Goal: Task Accomplishment & Management: Manage account settings

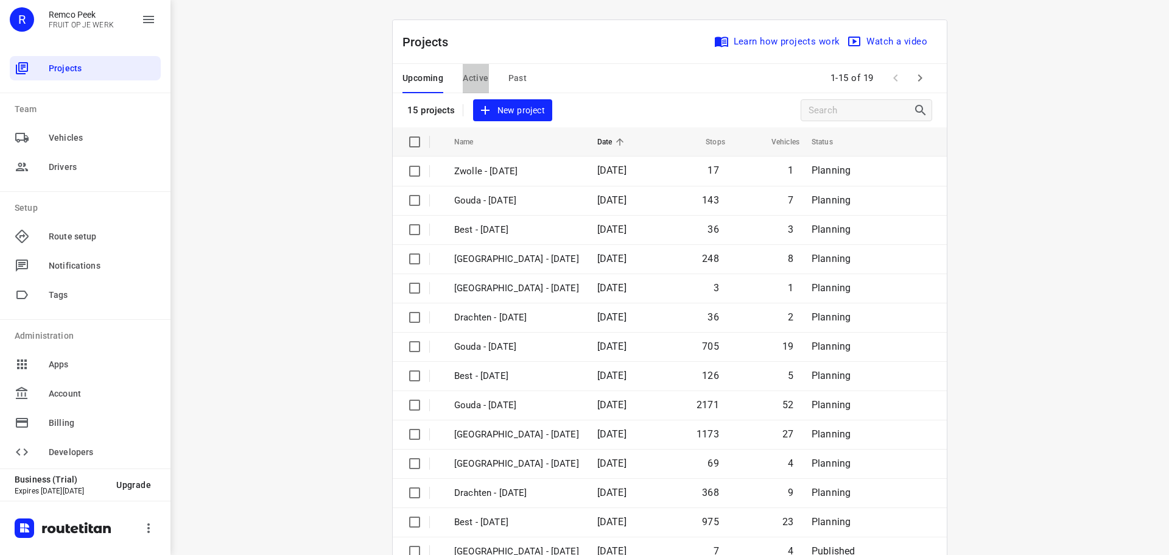
click at [466, 75] on span "Active" at bounding box center [476, 78] width 26 height 15
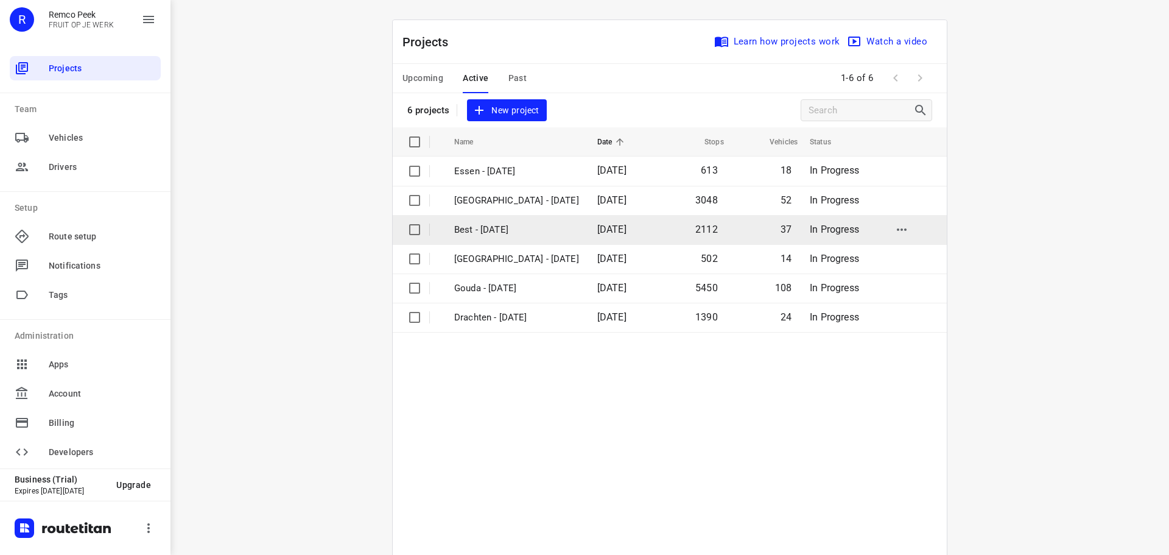
click at [468, 232] on p "Best - Monday" at bounding box center [516, 230] width 125 height 14
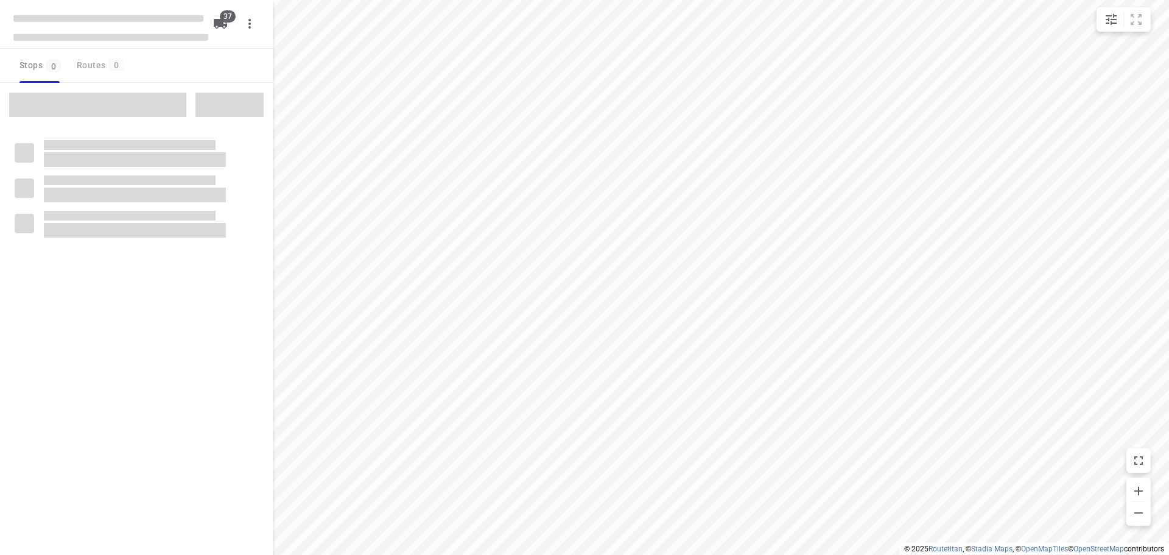
checkbox input "true"
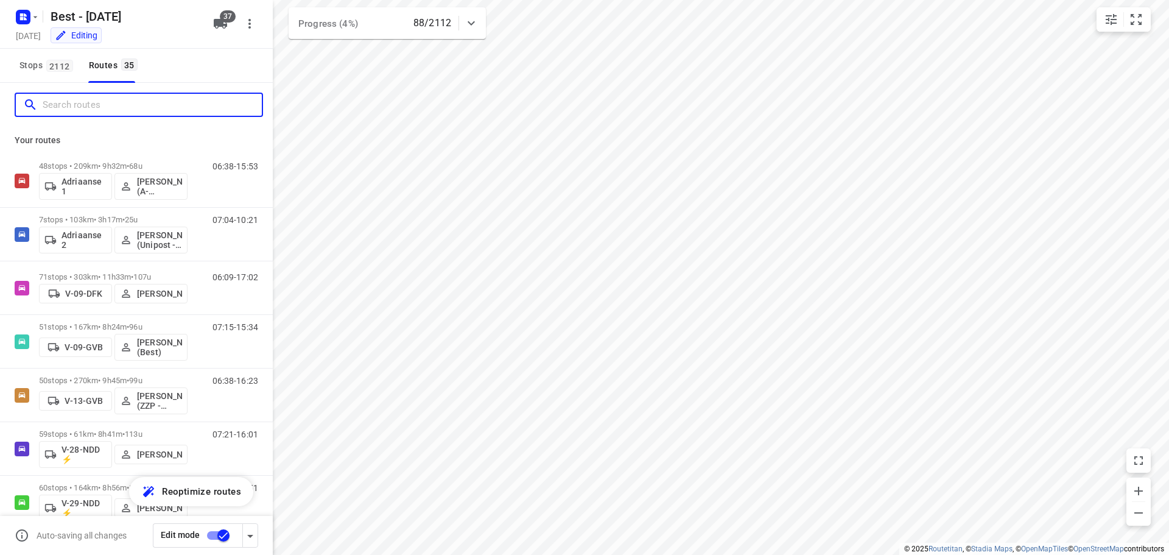
click at [152, 107] on input "Search routes" at bounding box center [152, 105] width 219 height 19
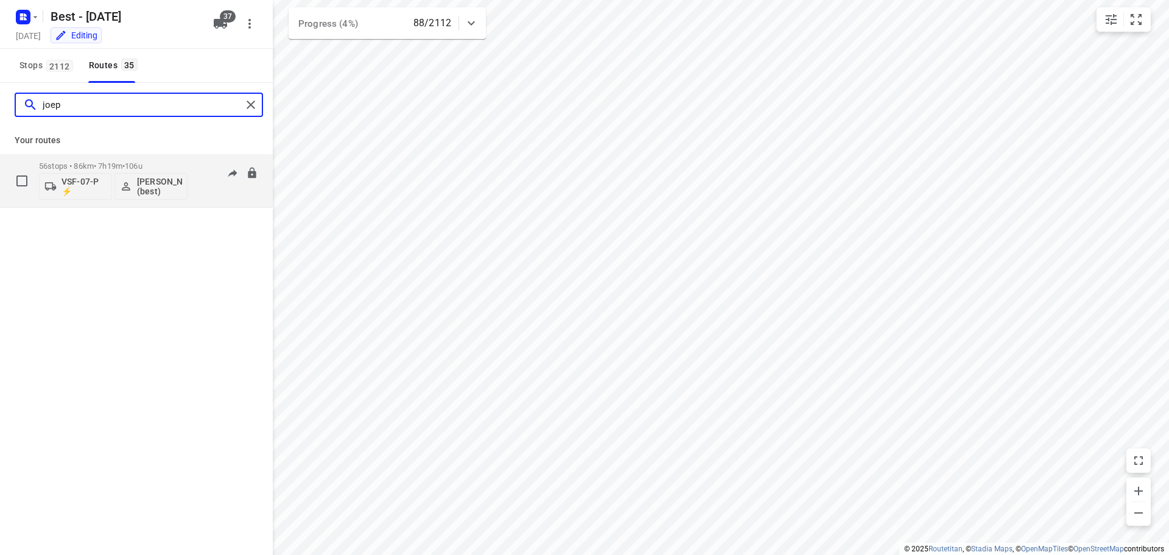
type input "joep"
click at [99, 157] on div "56 stops • 86km • 7h19m • 106u VSF-07-P ⚡ Joep Slagter (best)" at bounding box center [113, 180] width 149 height 51
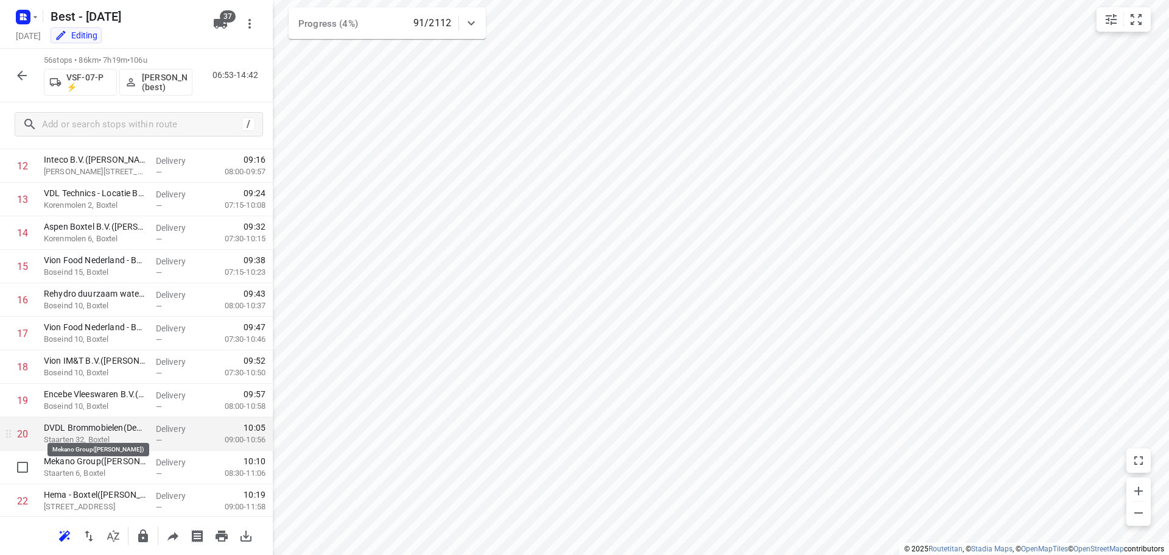
scroll to position [487, 0]
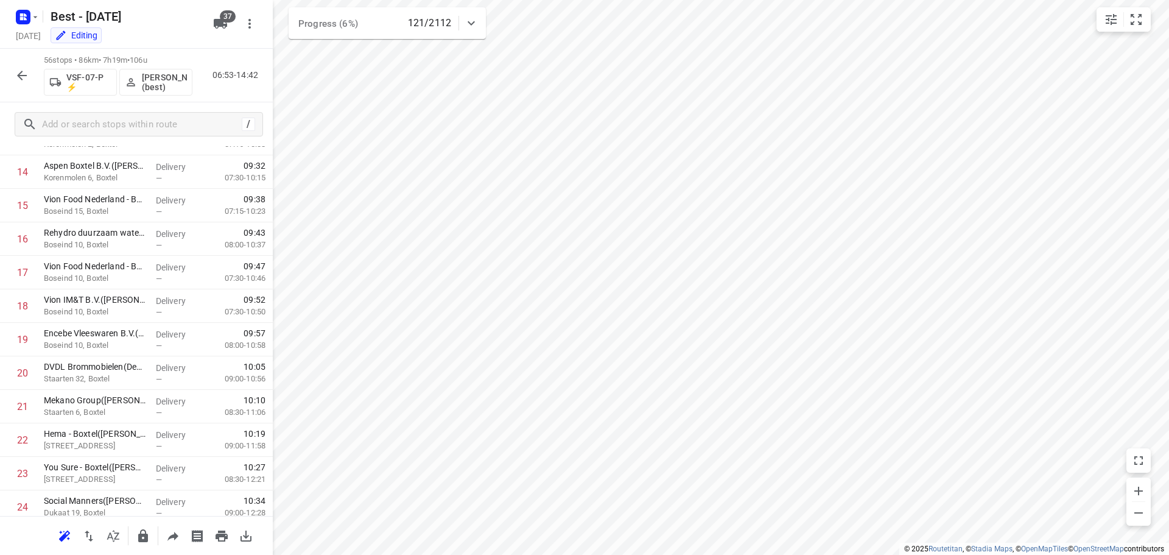
click at [13, 69] on button "button" at bounding box center [22, 75] width 24 height 24
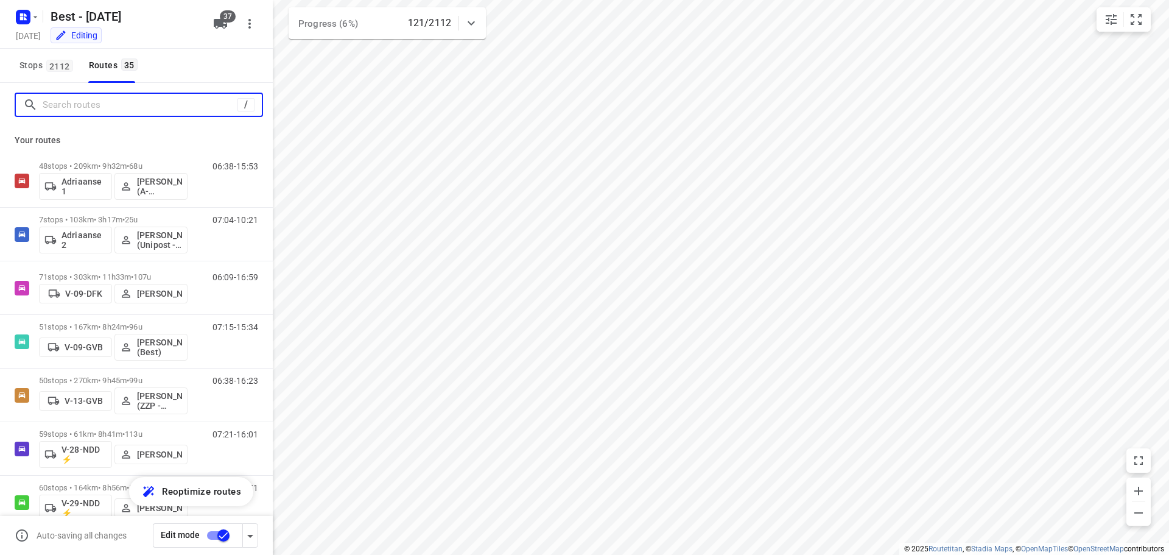
click at [103, 98] on input "Search routes" at bounding box center [140, 105] width 195 height 19
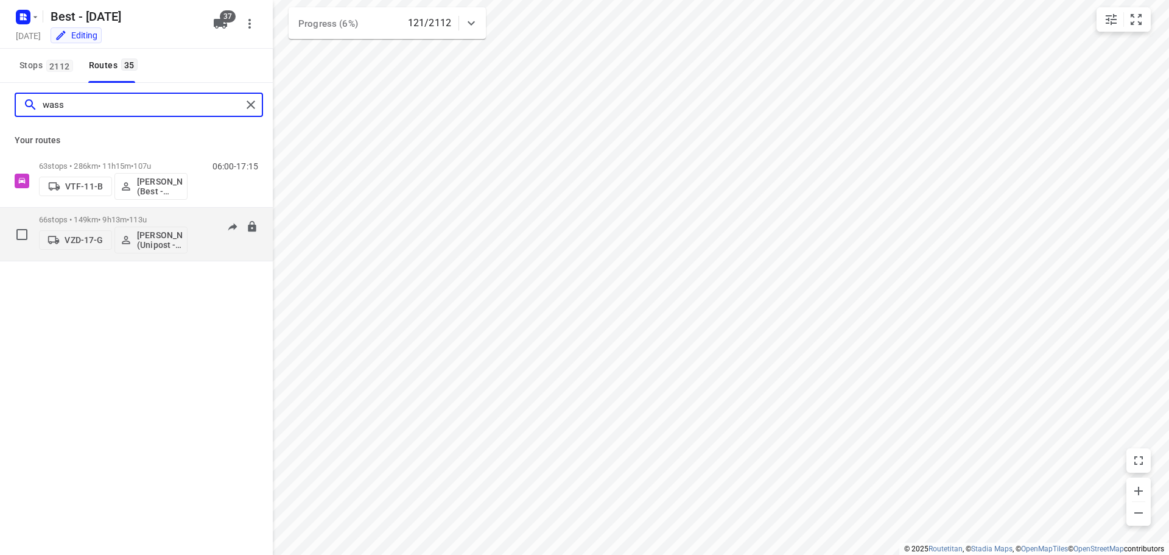
type input "wass"
click at [108, 219] on p "66 stops • 149km • 9h13m • 113u" at bounding box center [113, 219] width 149 height 9
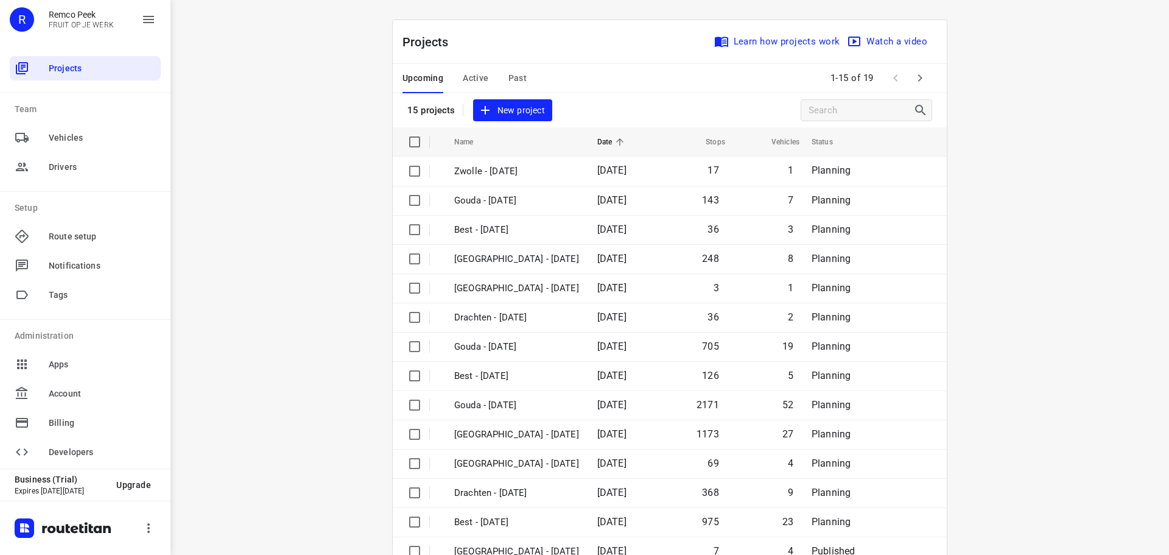
click at [471, 80] on span "Active" at bounding box center [476, 78] width 26 height 15
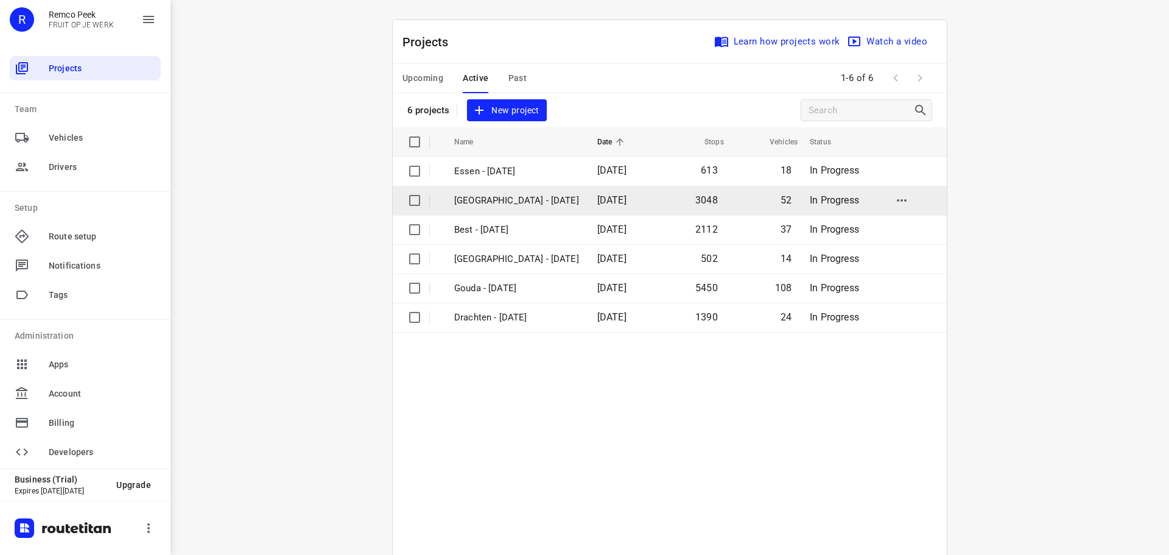
click at [474, 197] on p "Zwolle - Monday" at bounding box center [516, 201] width 125 height 14
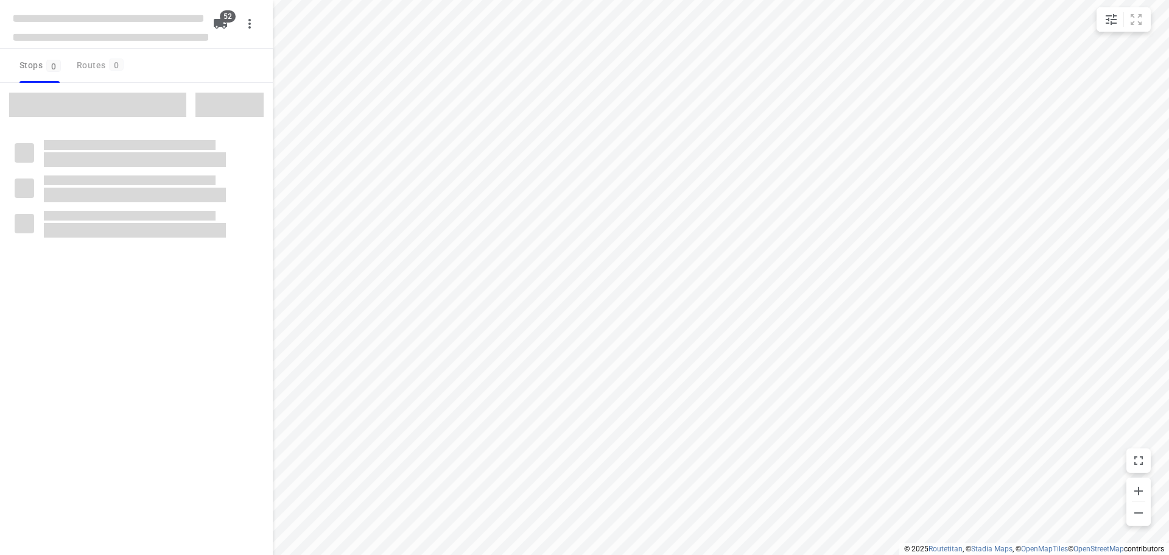
checkbox input "true"
